Goal: Information Seeking & Learning: Learn about a topic

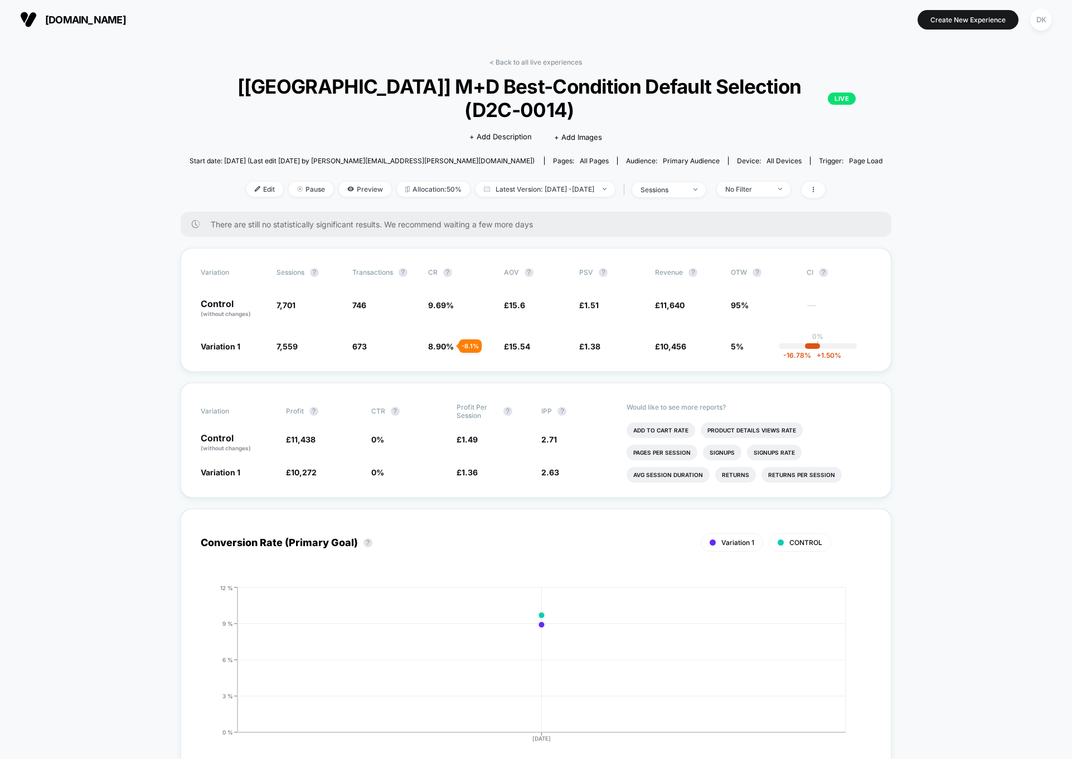
drag, startPoint x: 539, startPoint y: 444, endPoint x: 573, endPoint y: 456, distance: 35.8
click at [573, 456] on div "Variation Profit ? CTR ? Profit Per Session ? IPP ? Control (without changes) £…" at bounding box center [536, 440] width 711 height 115
click at [568, 456] on div "Variation Profit ? CTR ? Profit Per Session ? IPP ? Control (without changes) £…" at bounding box center [536, 440] width 711 height 115
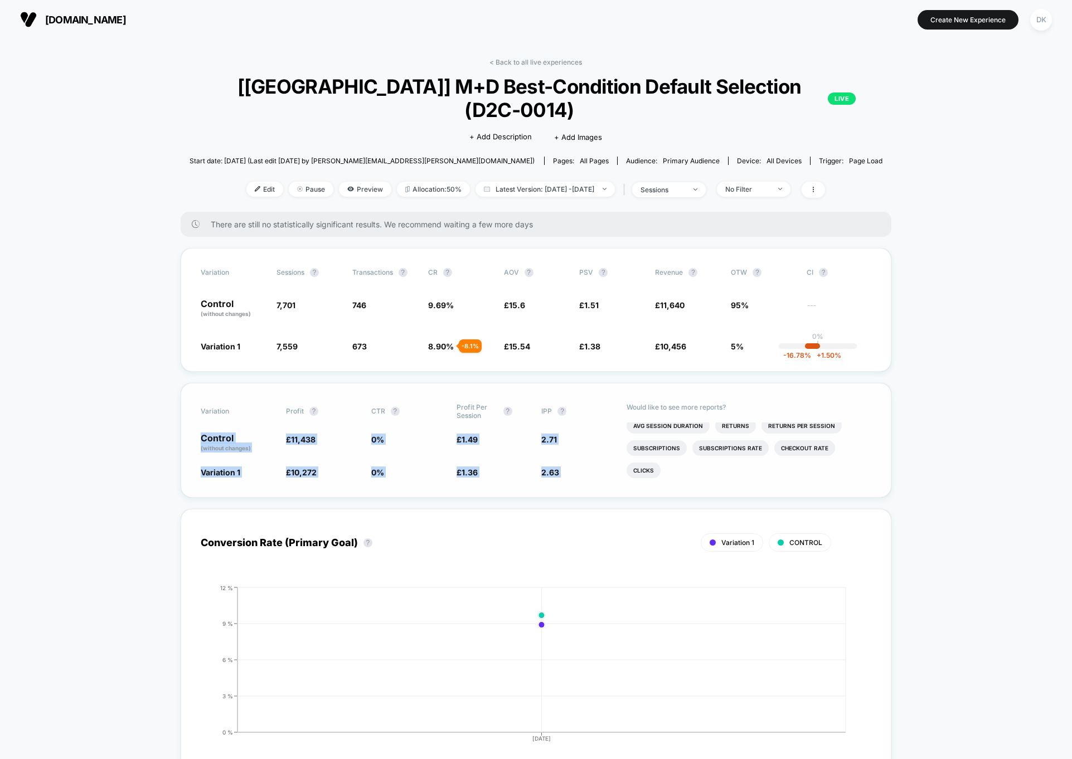
drag, startPoint x: 568, startPoint y: 456, endPoint x: 217, endPoint y: 413, distance: 353.3
click at [217, 413] on div "Variation Profit ? CTR ? Profit Per Session ? IPP ? Control (without changes) £…" at bounding box center [536, 440] width 711 height 115
click at [217, 434] on p "Control (without changes)" at bounding box center [238, 443] width 74 height 19
drag, startPoint x: 217, startPoint y: 413, endPoint x: 563, endPoint y: 451, distance: 347.8
click at [563, 451] on div "Variation Profit ? CTR ? Profit Per Session ? IPP ? Control (without changes) £…" at bounding box center [536, 440] width 711 height 115
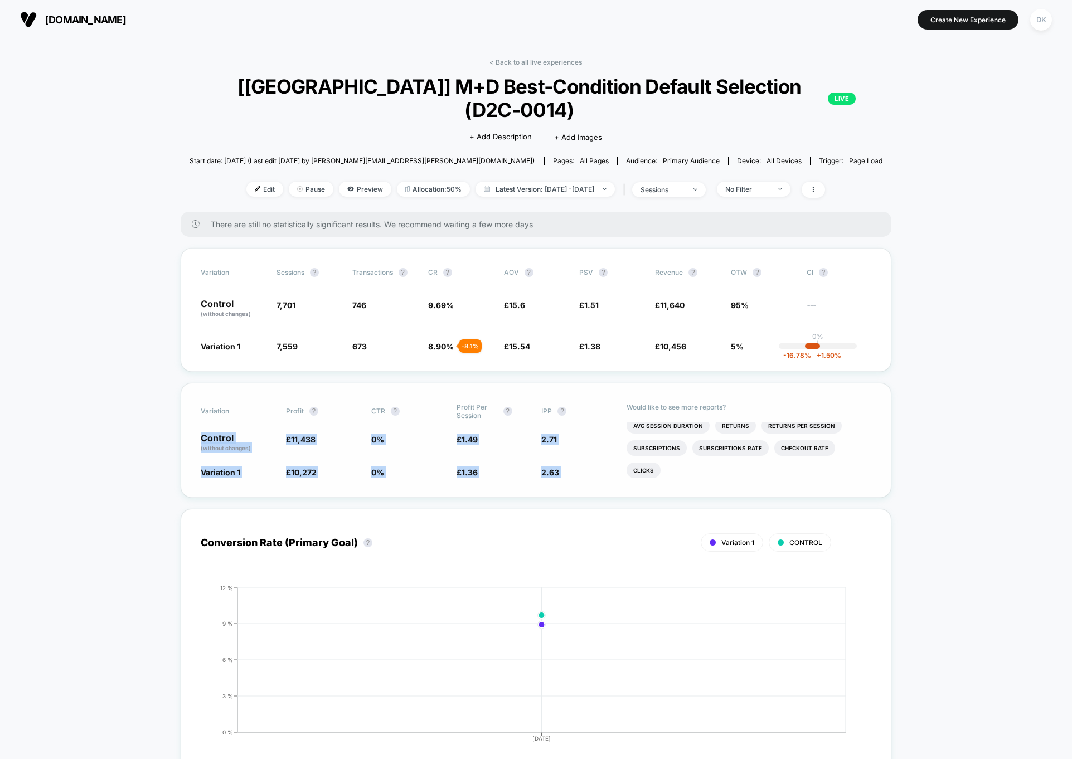
click at [563, 467] on span "2.63 - 3.1 %" at bounding box center [578, 472] width 74 height 11
drag, startPoint x: 563, startPoint y: 451, endPoint x: 180, endPoint y: 417, distance: 384.6
drag, startPoint x: 180, startPoint y: 417, endPoint x: 593, endPoint y: 461, distance: 414.9
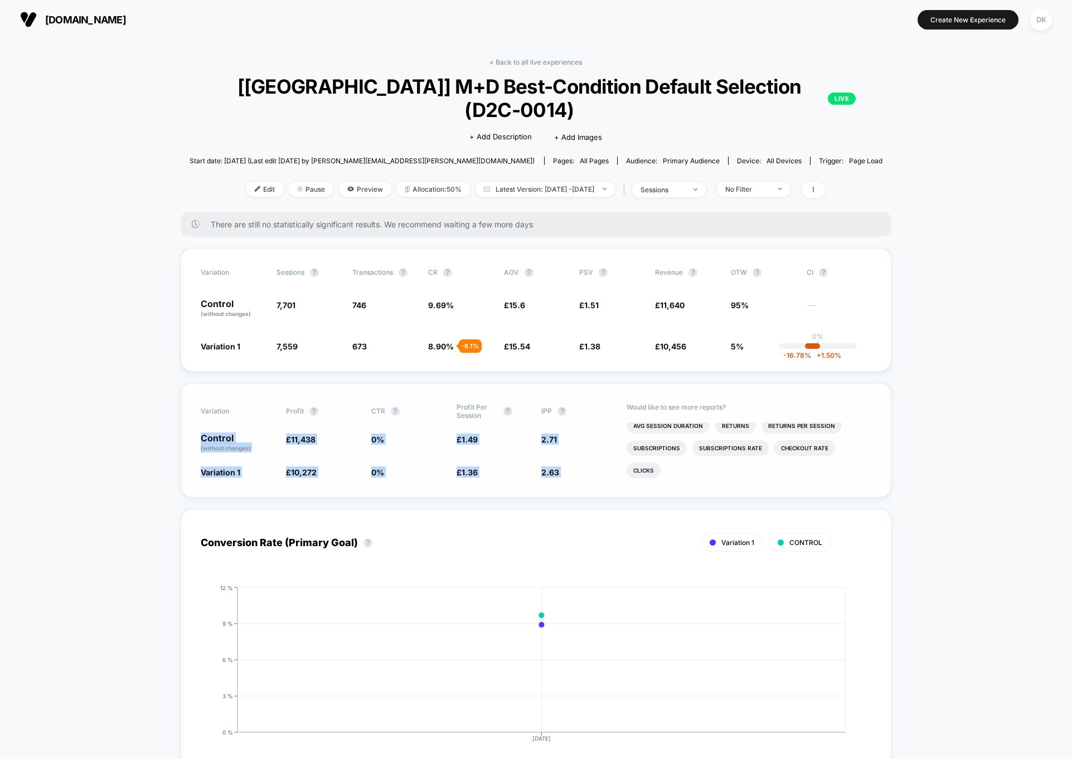
click at [593, 461] on div "Variation Profit ? CTR ? Profit Per Session ? IPP ? Control (without changes) £…" at bounding box center [536, 440] width 711 height 115
drag, startPoint x: 593, startPoint y: 461, endPoint x: 203, endPoint y: 411, distance: 392.9
click at [203, 411] on div "Variation Profit ? CTR ? Profit Per Session ? IPP ? Control (without changes) £…" at bounding box center [536, 440] width 711 height 115
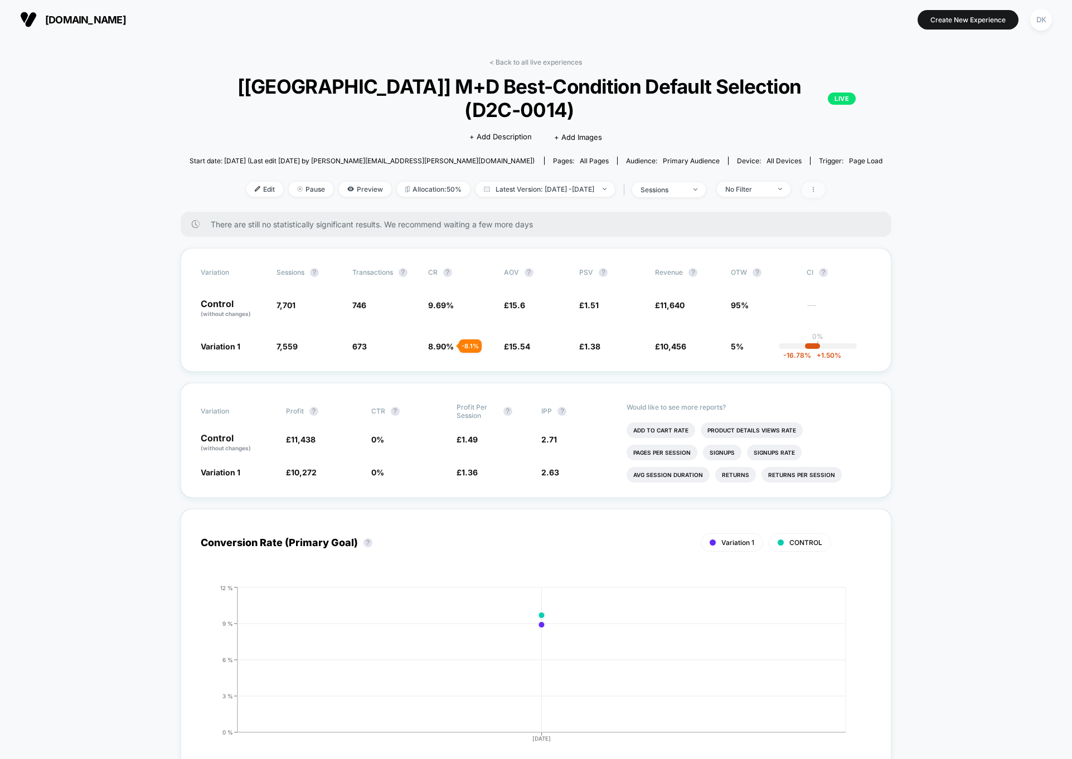
click at [825, 182] on span at bounding box center [813, 190] width 23 height 16
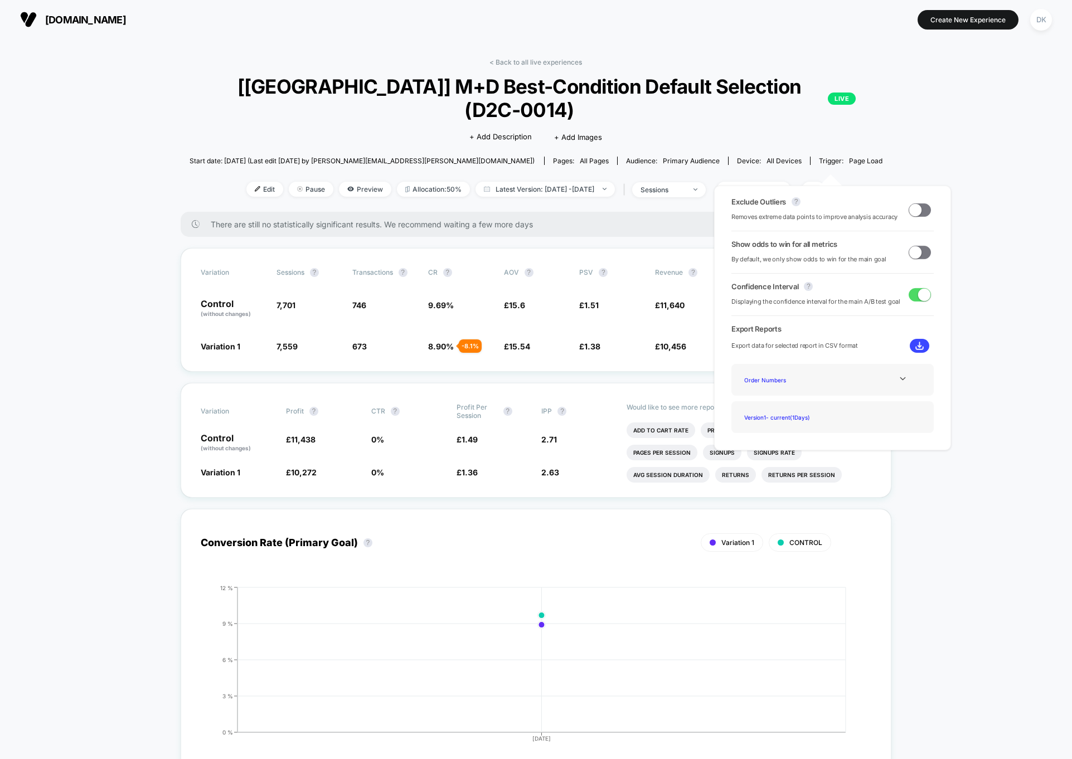
click at [911, 213] on span at bounding box center [915, 210] width 12 height 12
click at [918, 213] on span at bounding box center [924, 210] width 12 height 12
click at [918, 213] on span at bounding box center [920, 210] width 22 height 13
click at [918, 213] on span at bounding box center [924, 210] width 12 height 12
click at [901, 381] on icon at bounding box center [903, 379] width 8 height 8
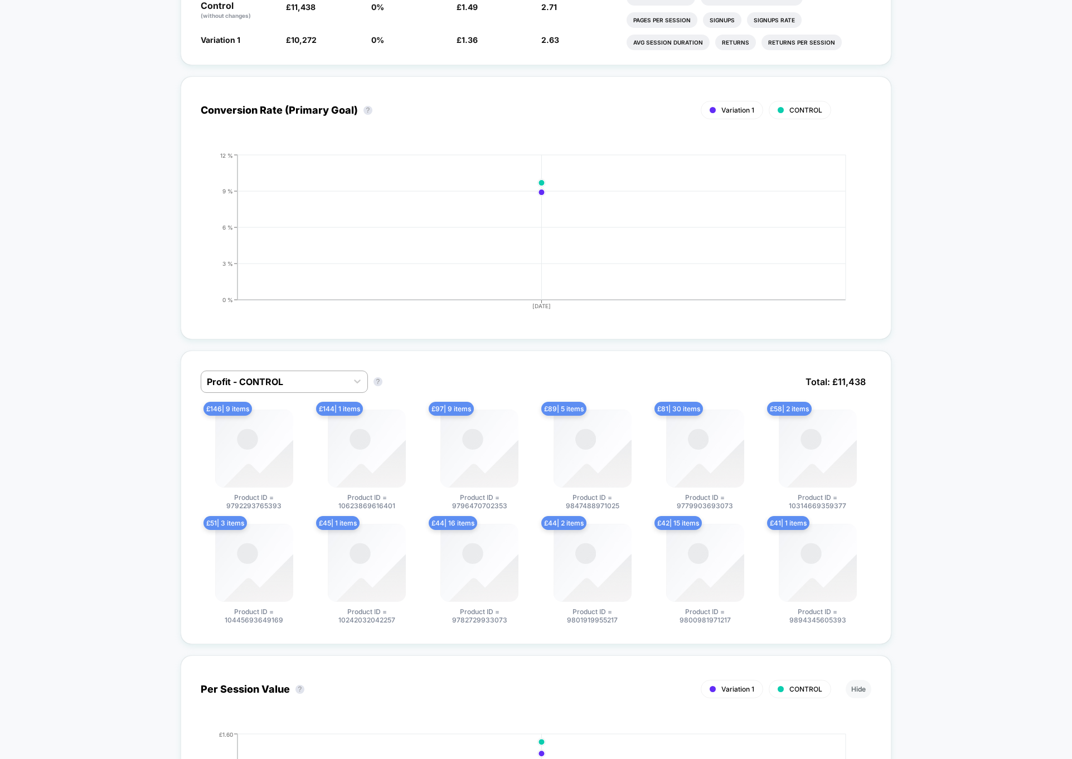
scroll to position [436, 0]
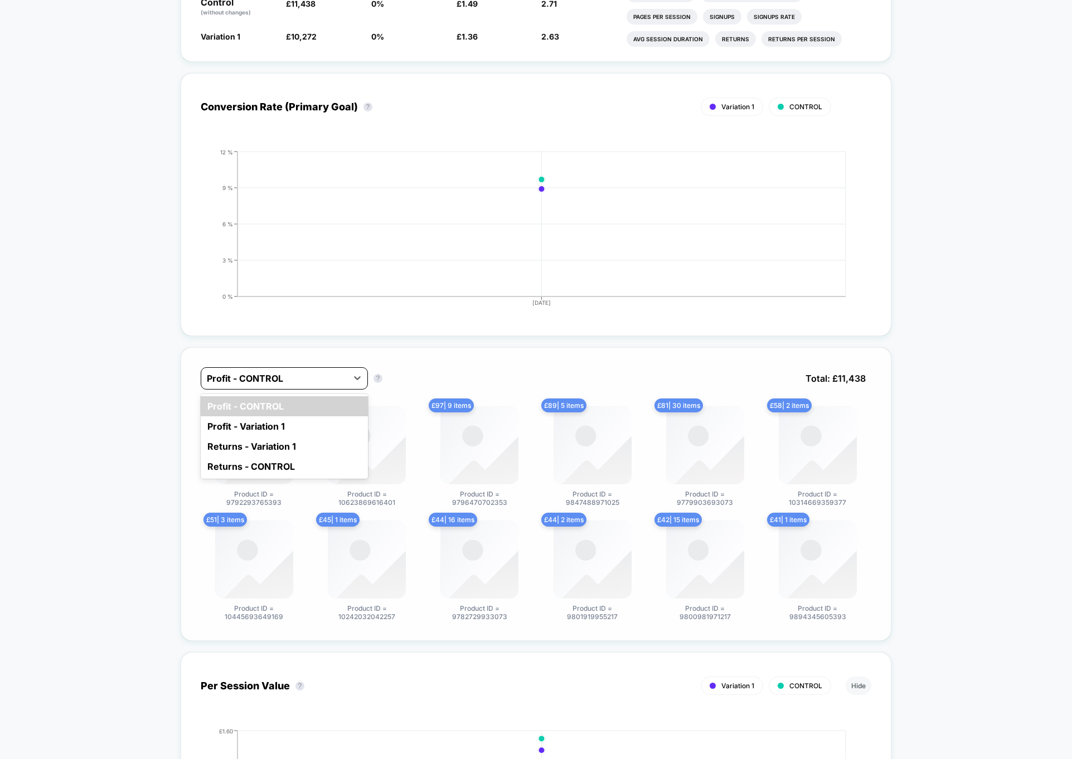
click at [342, 372] on div at bounding box center [274, 378] width 135 height 13
click at [318, 417] on div "Profit - Variation 1" at bounding box center [284, 427] width 167 height 20
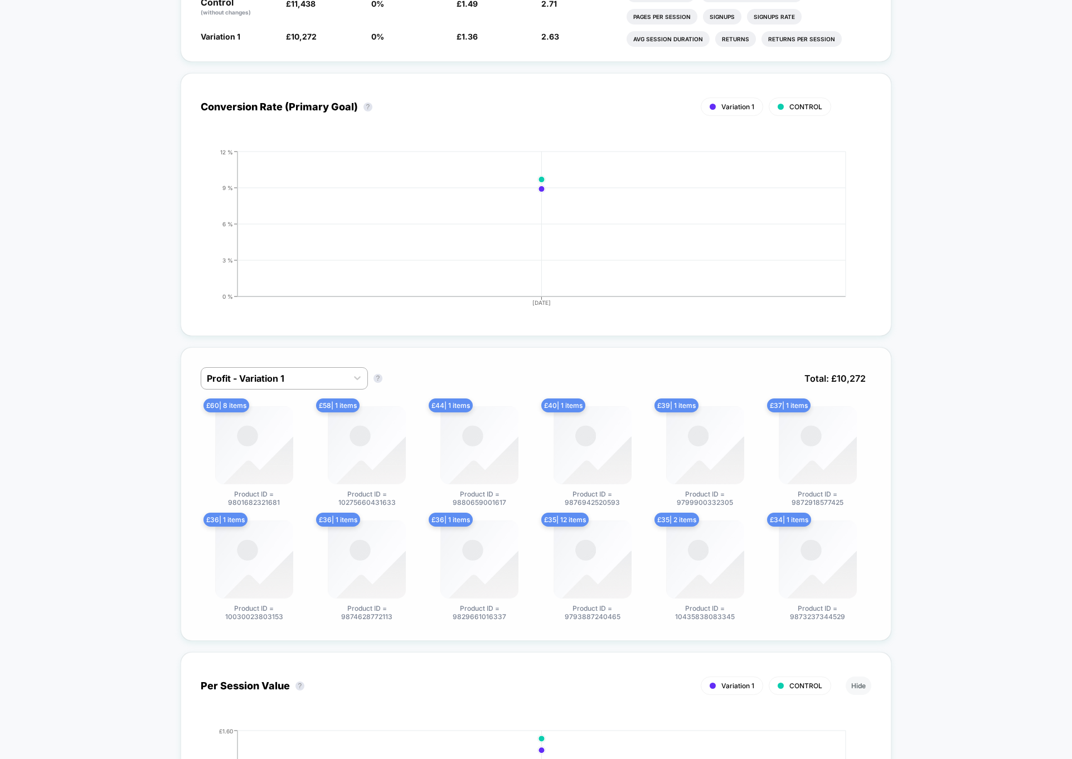
click at [262, 490] on span "Product ID = 9801682321681" at bounding box center [254, 498] width 84 height 17
click at [258, 490] on span "Product ID = 9801682321681" at bounding box center [254, 498] width 84 height 17
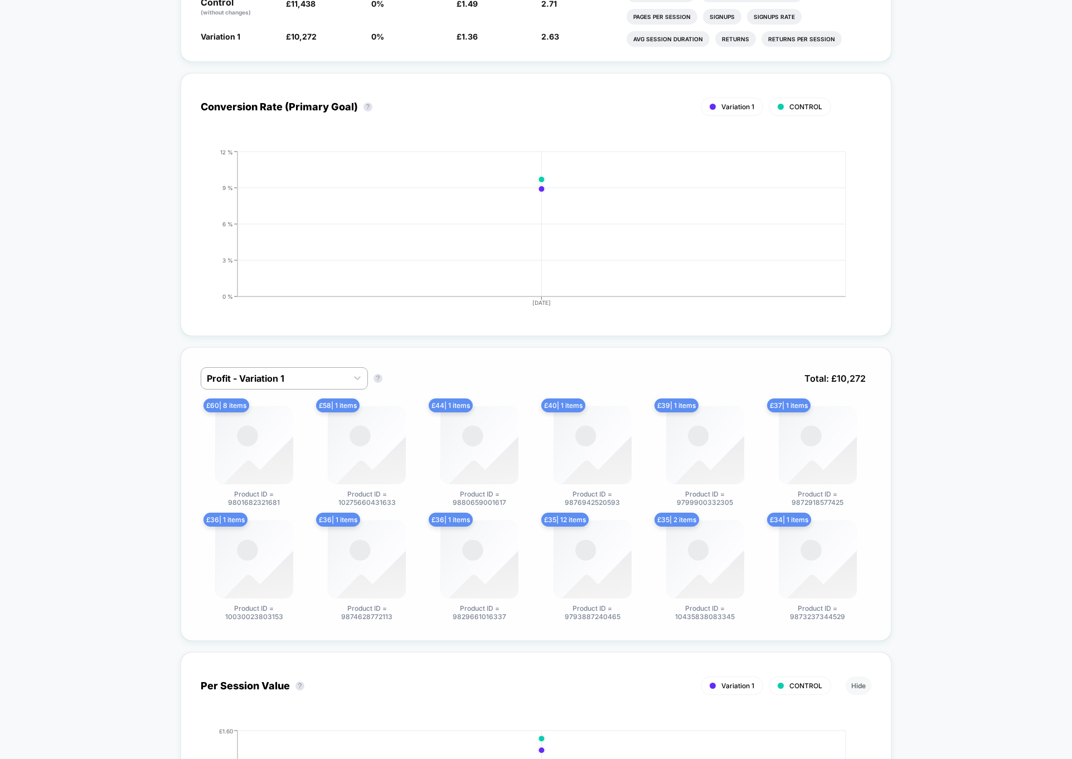
click at [277, 413] on img at bounding box center [254, 445] width 78 height 78
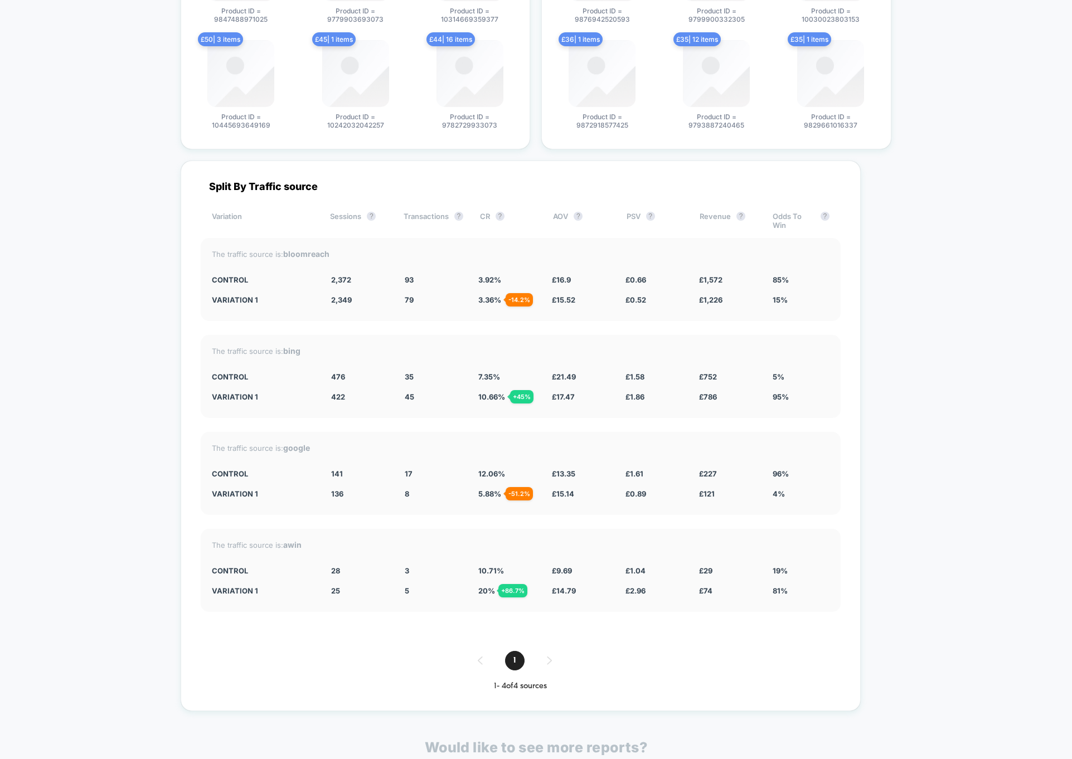
scroll to position [2983, 0]
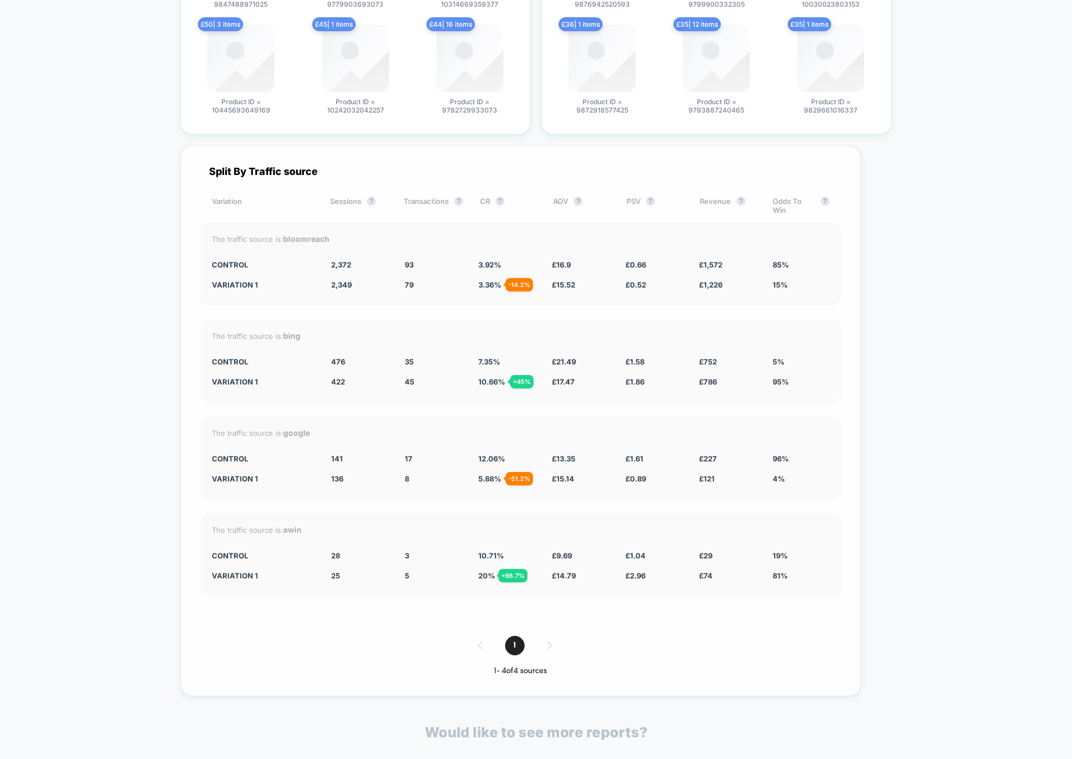
click at [498, 280] on span "3.36 % - 14.2 %" at bounding box center [489, 284] width 23 height 9
click at [485, 280] on div "Variation 1 2,349 - 0.97 % 79 - 14.2 % 3.36 % - 14.2 % £ 15.52 - 8.2 % £ 0.52 -…" at bounding box center [521, 284] width 618 height 9
drag, startPoint x: 330, startPoint y: 239, endPoint x: 815, endPoint y: 265, distance: 485.2
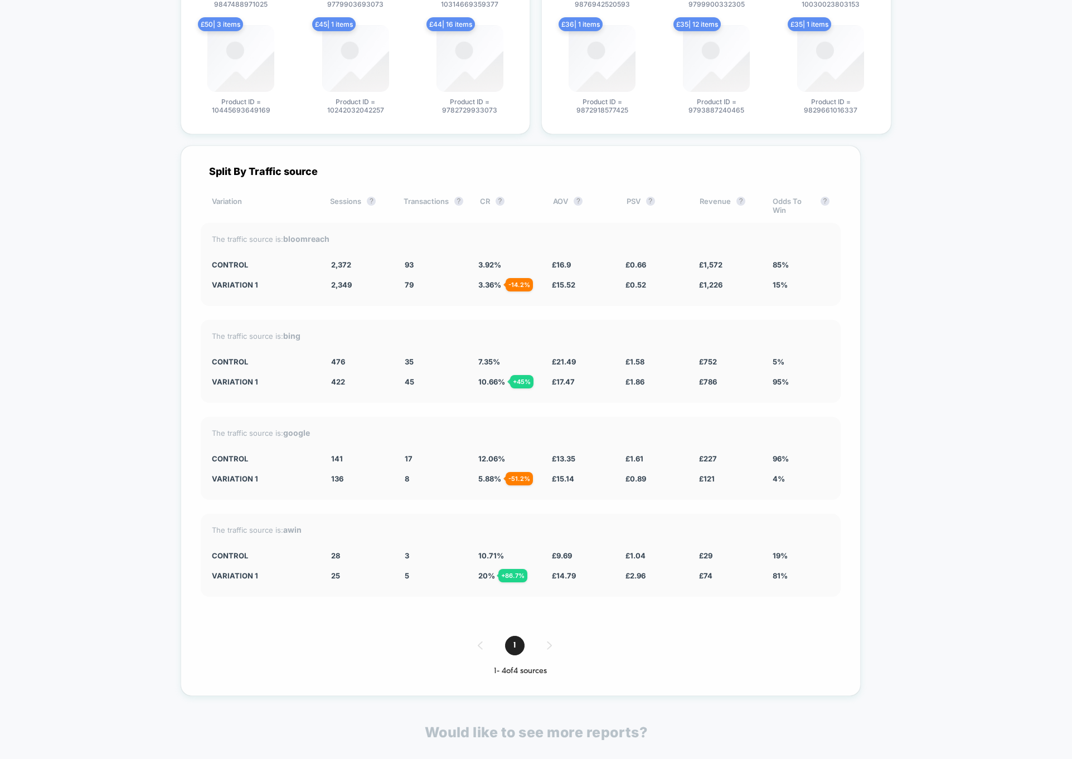
click at [815, 265] on div "The traffic source is: bloomreach CONTROL 2,372 93 3.92 % £ 16.9 £ 0.66 £ 1,572…" at bounding box center [521, 264] width 640 height 83
drag, startPoint x: 815, startPoint y: 265, endPoint x: 554, endPoint y: 248, distance: 261.5
click at [442, 245] on div "The traffic source is: bloomreach CONTROL 2,372 93 3.92 % £ 16.9 £ 0.66 £ 1,572…" at bounding box center [521, 264] width 640 height 83
drag, startPoint x: 260, startPoint y: 330, endPoint x: 855, endPoint y: 561, distance: 638.9
click at [855, 561] on div "Split By Traffic source Variation Sessions ? Transactions ? CR ? AOV ? PSV ? Re…" at bounding box center [521, 421] width 680 height 551
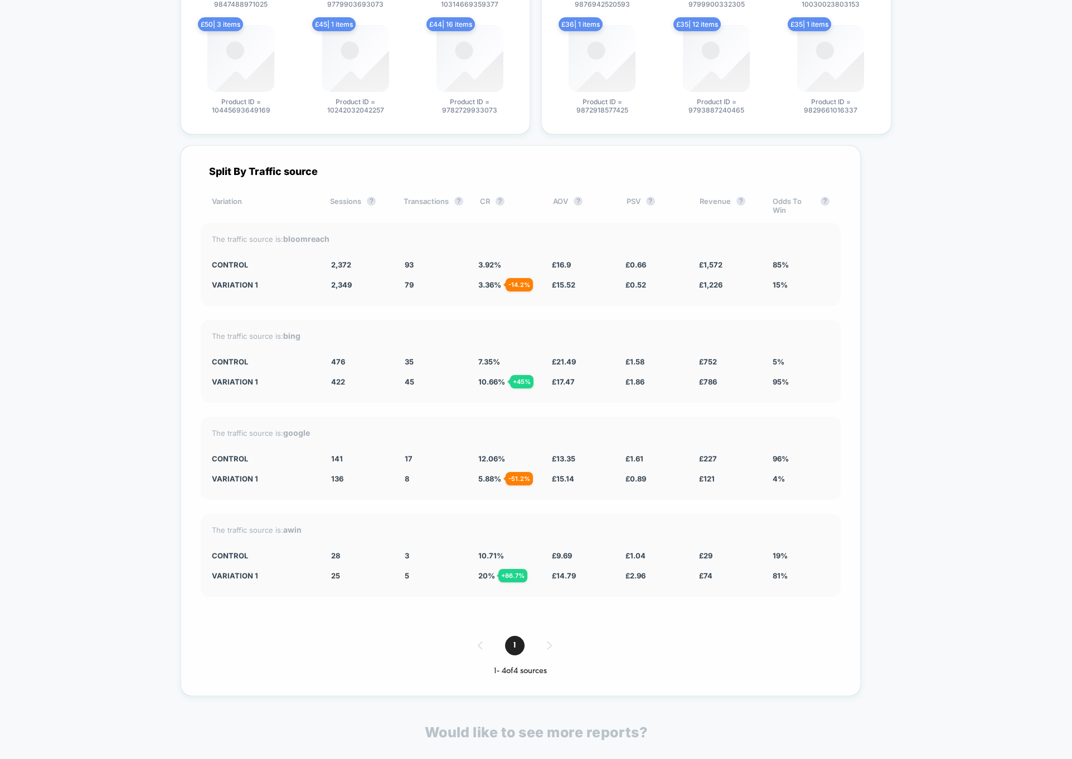
click at [841, 561] on div "The traffic source is: awin CONTROL 28 3 10.71 % £ 9.69 £ 1.04 £ 29 19% Variati…" at bounding box center [521, 555] width 640 height 83
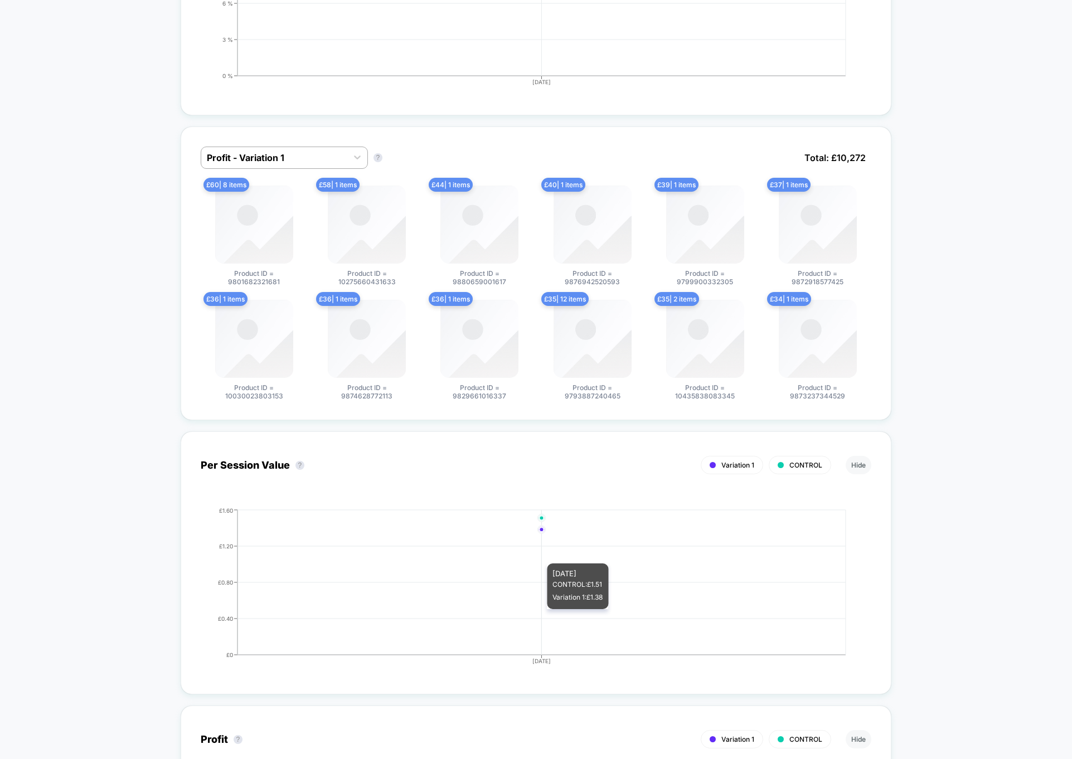
scroll to position [0, 0]
